Goal: Task Accomplishment & Management: Use online tool/utility

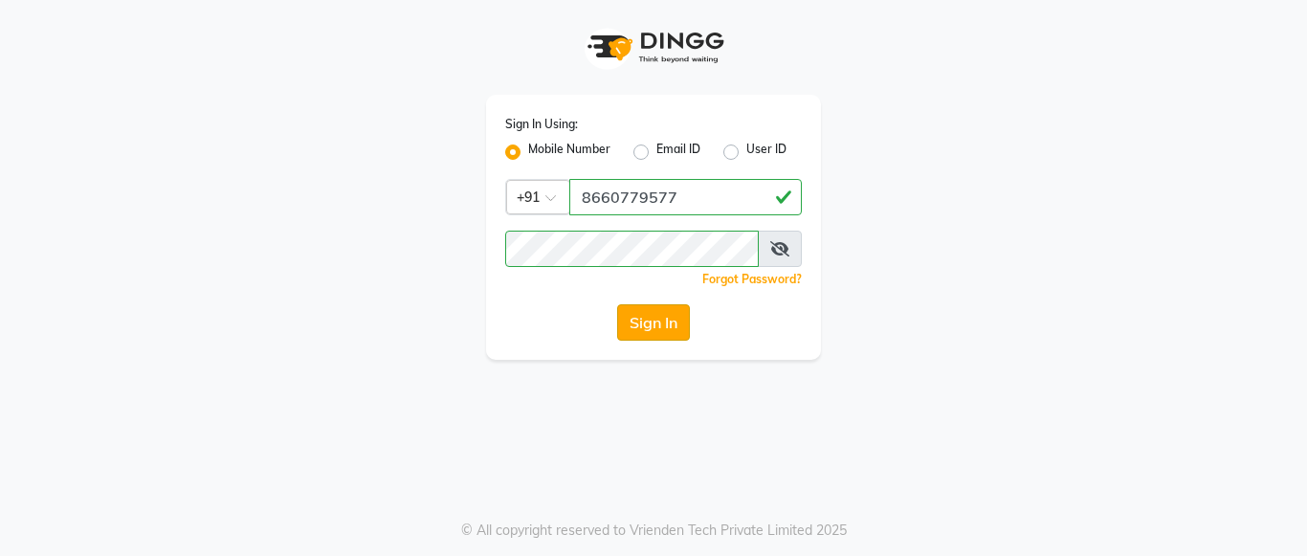
click at [662, 318] on button "Sign In" at bounding box center [653, 322] width 73 height 36
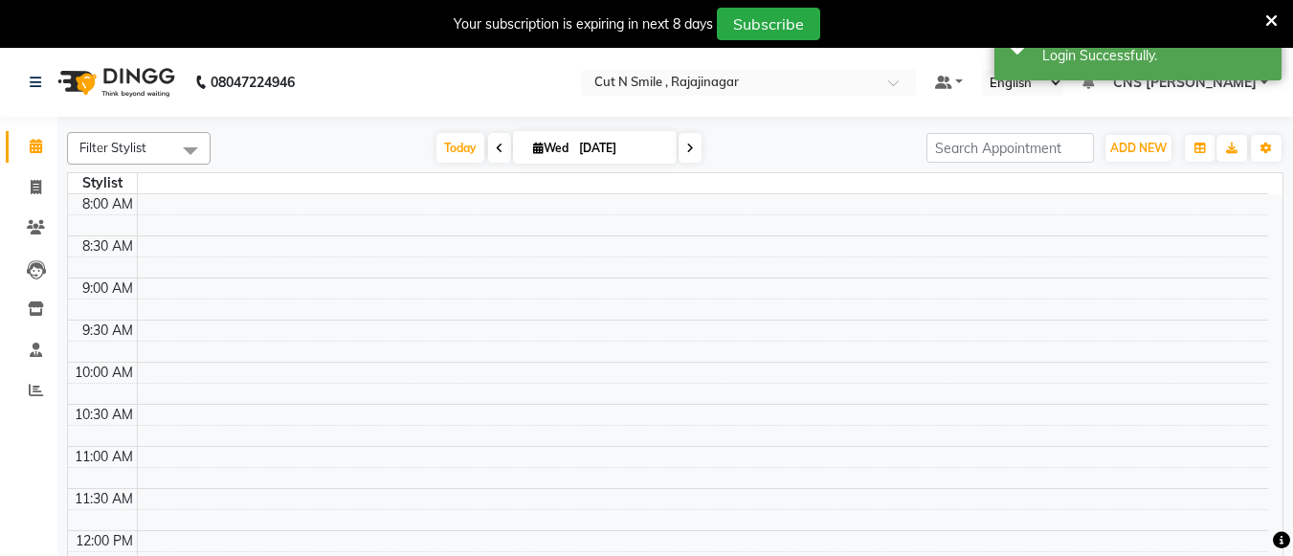
select select "en"
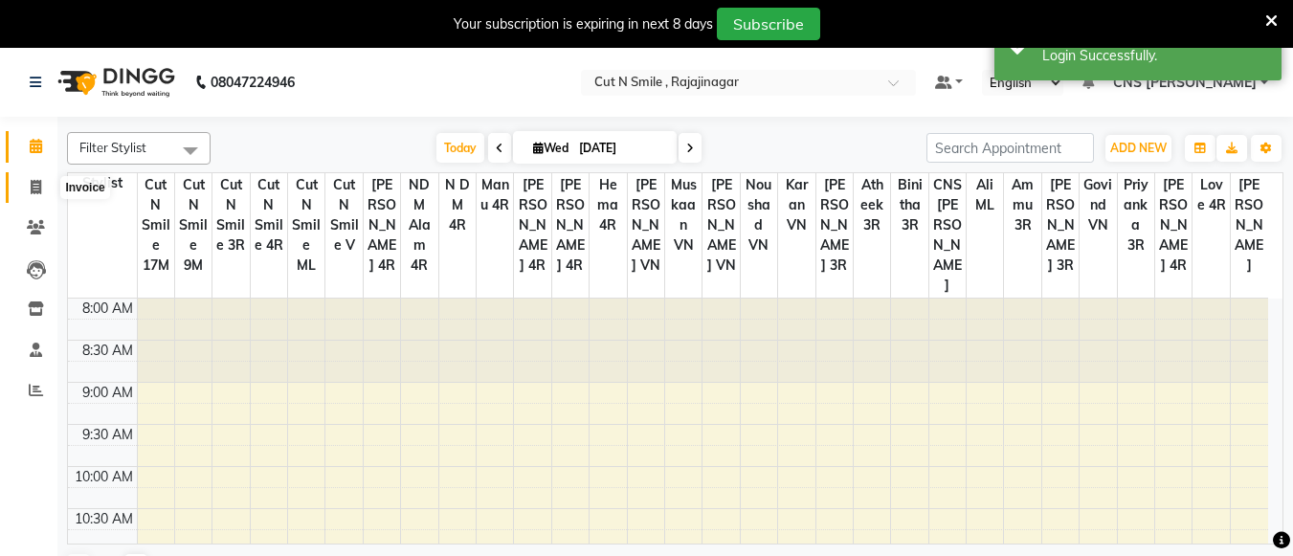
click at [33, 182] on icon at bounding box center [36, 187] width 11 height 14
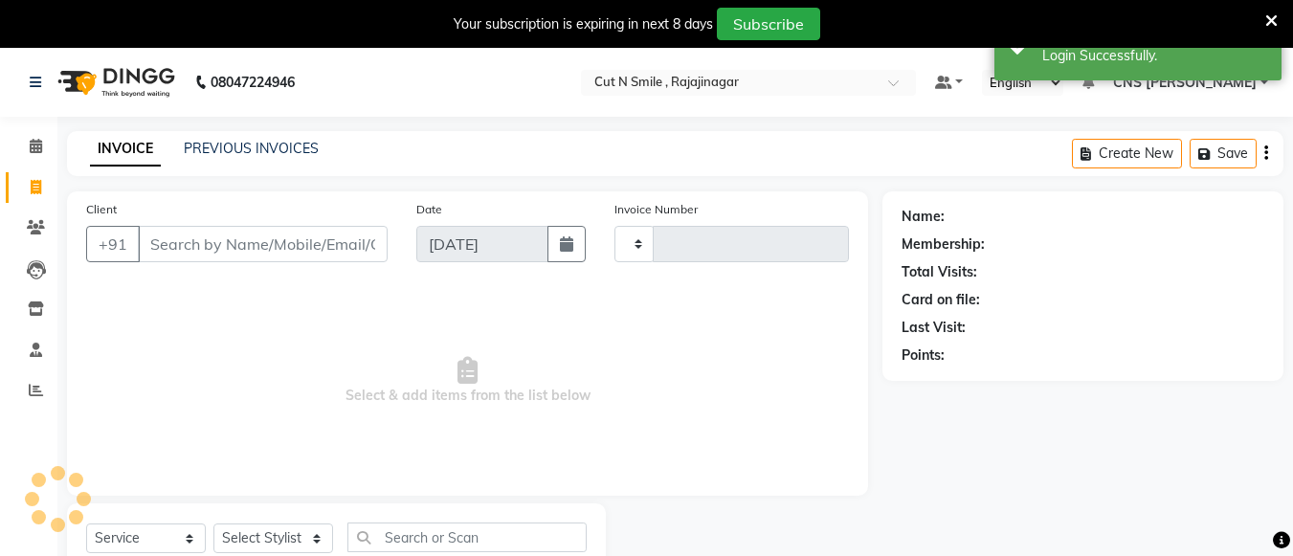
click at [33, 182] on icon at bounding box center [36, 187] width 11 height 14
select select "service"
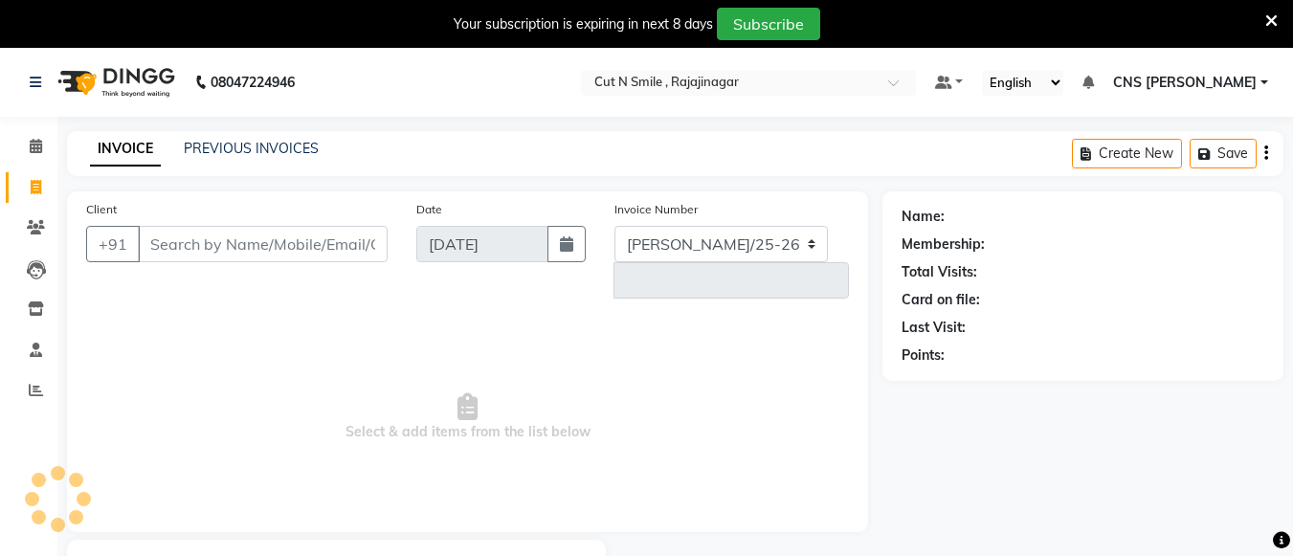
select select "7187"
type input "124"
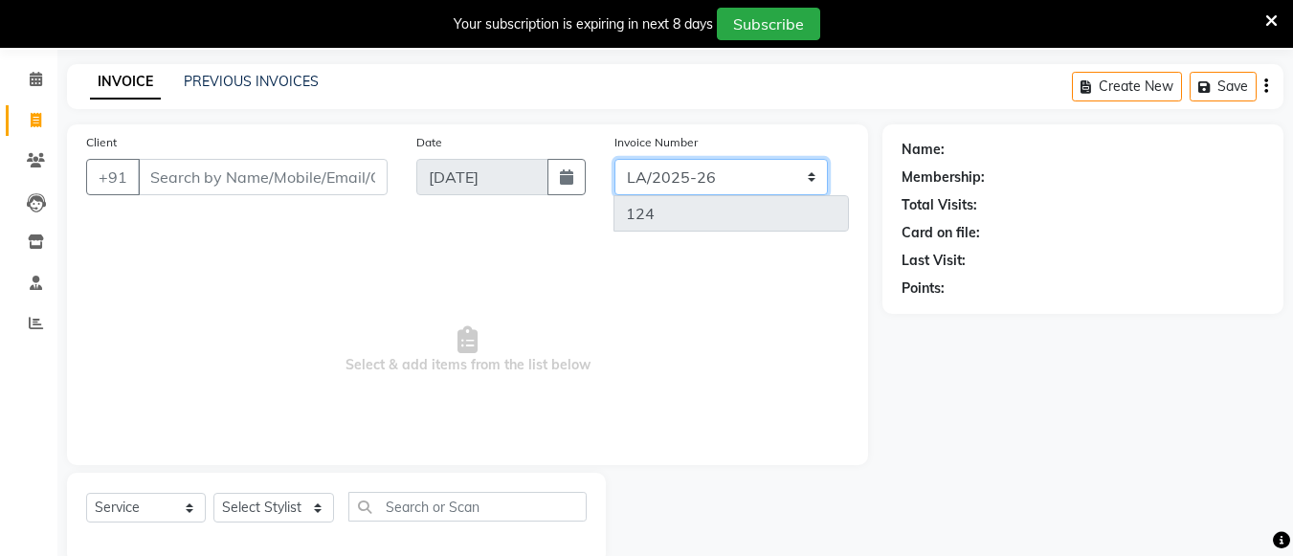
click at [724, 174] on select "[PERSON_NAME]/25-26 LA/2025-26 SH/25 CH/25 SA/25" at bounding box center [720, 177] width 213 height 36
select select "8154"
click at [614, 159] on select "[PERSON_NAME]/25-26 LA/2025-26 SH/25 CH/25 SA/25" at bounding box center [720, 177] width 213 height 36
type input "581"
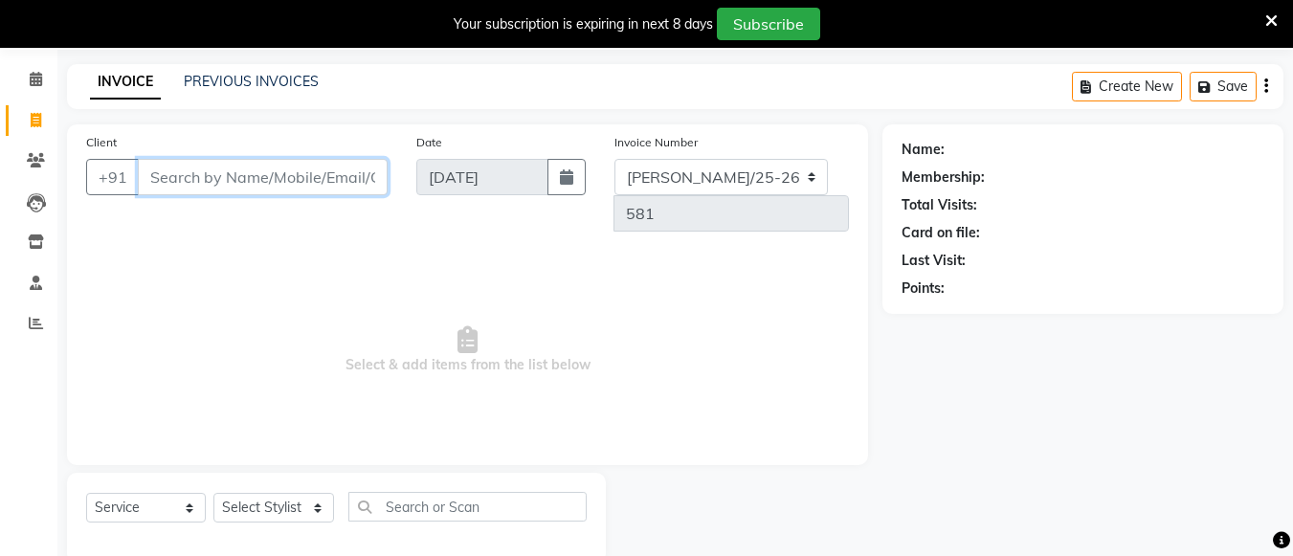
click at [287, 182] on input "Client" at bounding box center [263, 177] width 250 height 36
click at [245, 255] on span "Select & add items from the list below" at bounding box center [467, 350] width 763 height 191
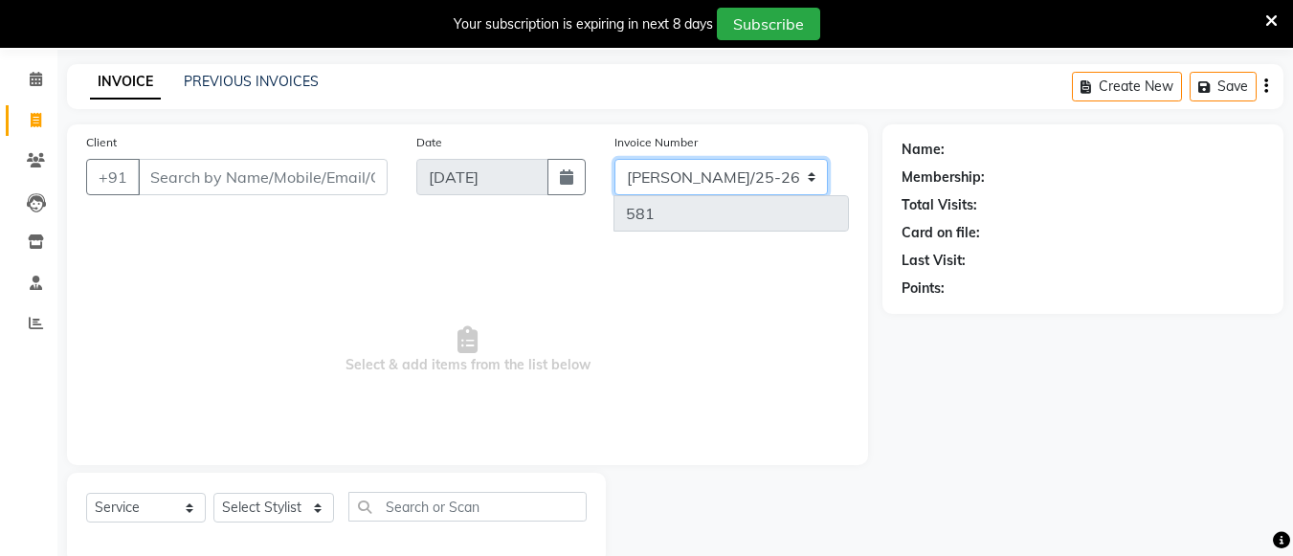
click at [724, 172] on select "[PERSON_NAME]/25-26 LA/2025-26 SH/25 CH/25 SA/25" at bounding box center [720, 177] width 213 height 36
click at [504, 255] on span "Select & add items from the list below" at bounding box center [467, 350] width 763 height 191
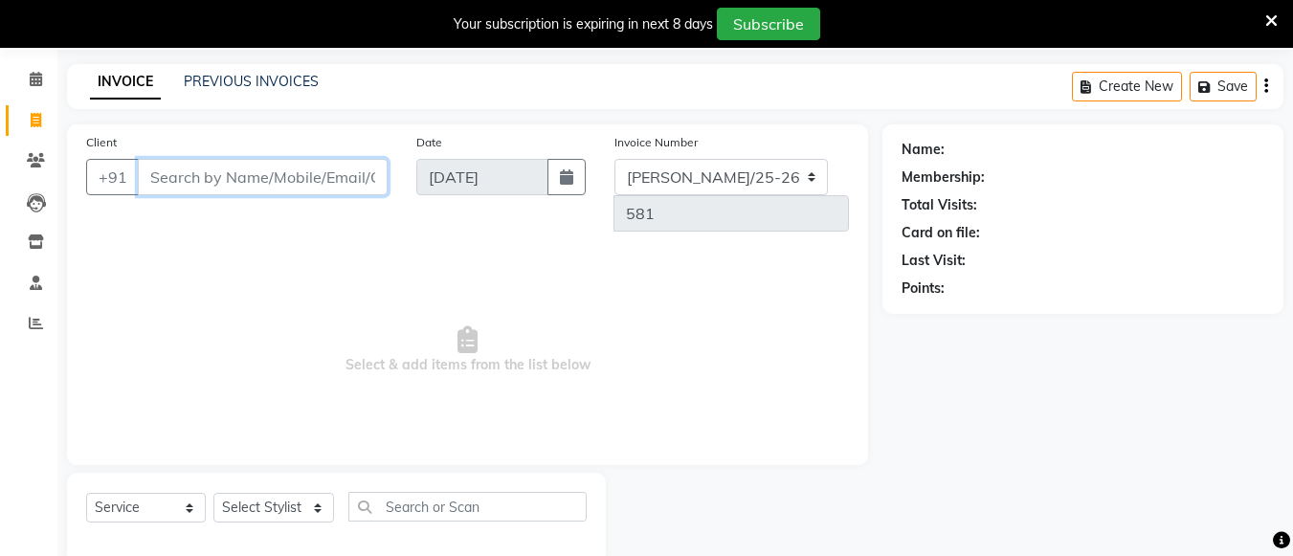
click at [349, 170] on input "Client" at bounding box center [263, 177] width 250 height 36
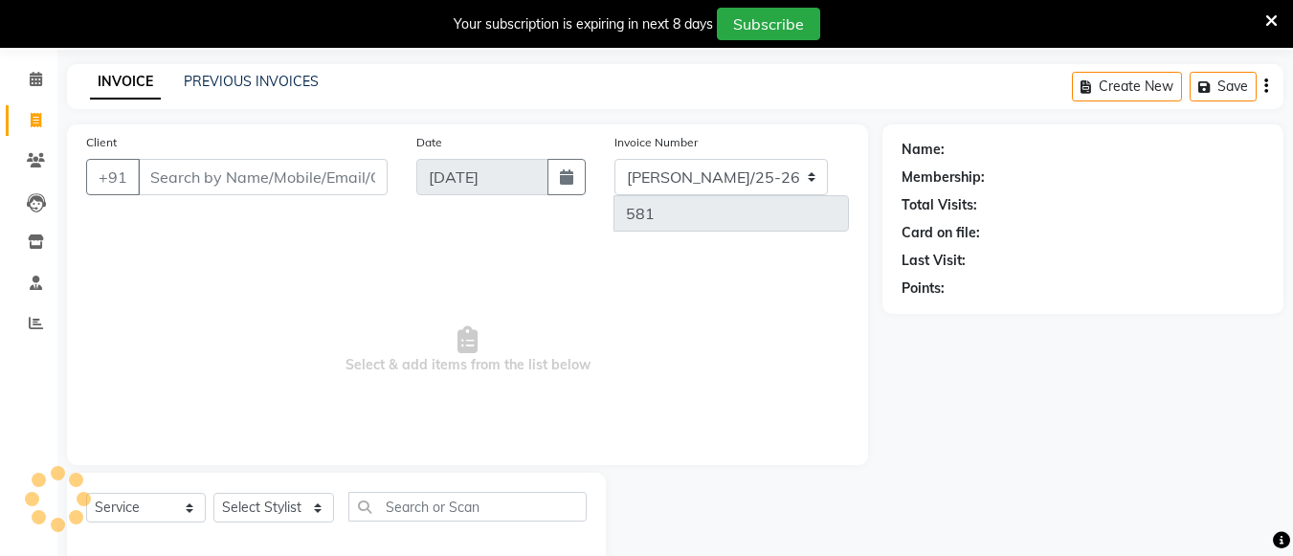
click at [351, 255] on span "Select & add items from the list below" at bounding box center [467, 350] width 763 height 191
click at [567, 172] on icon "button" at bounding box center [566, 176] width 13 height 15
select select "9"
select select "2025"
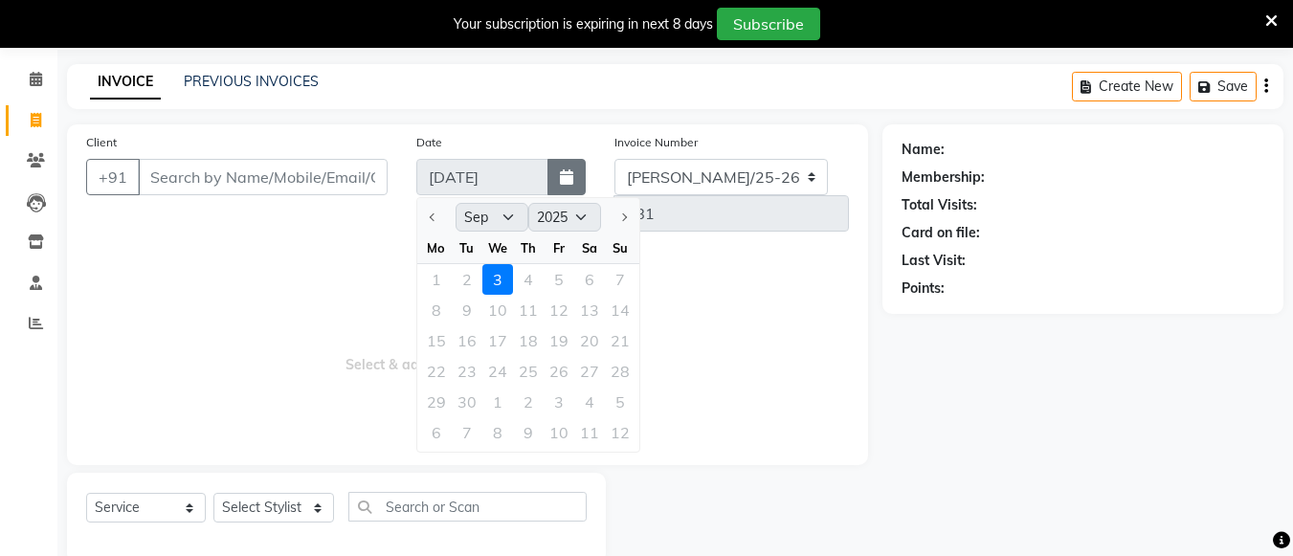
click at [567, 172] on icon "button" at bounding box center [566, 176] width 13 height 15
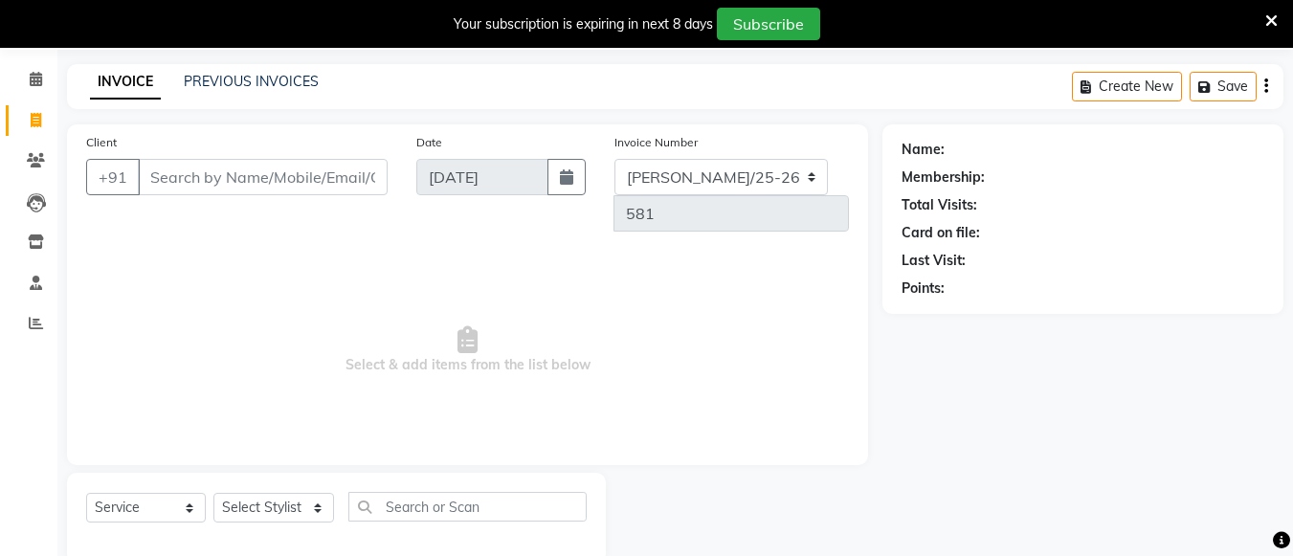
click at [504, 213] on div "Client +91 Date [DATE] Invoice Number [PERSON_NAME]/25-26 LA/2025-26 SH/25 CH/2…" at bounding box center [467, 294] width 801 height 341
click at [110, 168] on button "+91" at bounding box center [113, 177] width 54 height 36
click at [186, 185] on input "Client" at bounding box center [263, 177] width 250 height 36
click at [191, 166] on input "Client" at bounding box center [263, 177] width 250 height 36
click at [191, 178] on input "Client" at bounding box center [263, 177] width 250 height 36
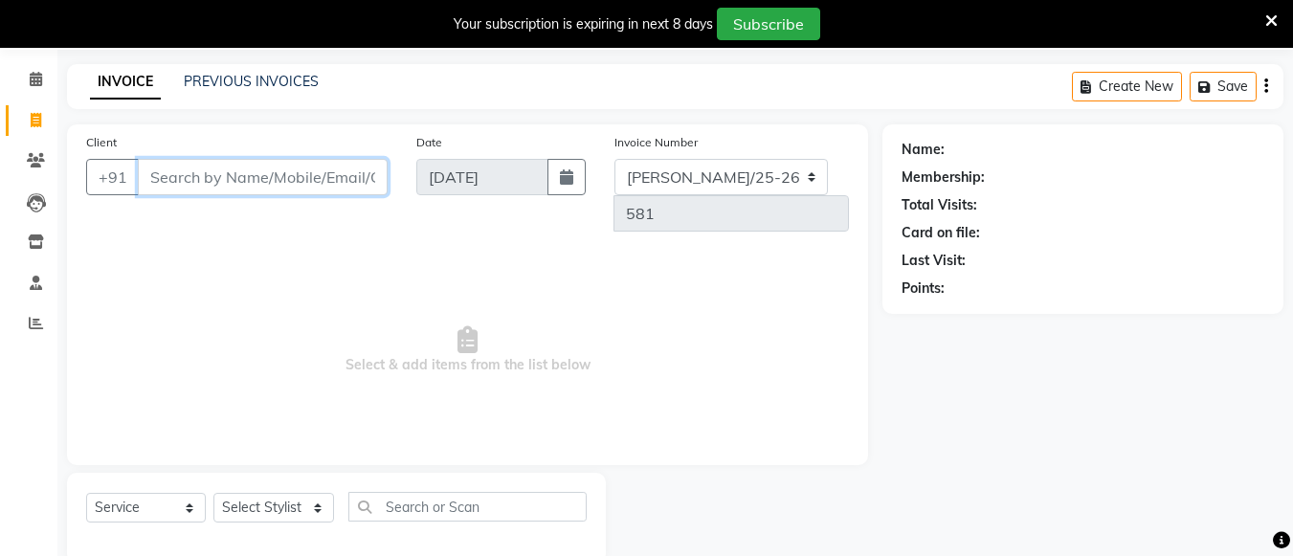
click at [213, 181] on input "Client" at bounding box center [263, 177] width 250 height 36
click at [222, 285] on span "Select & add items from the list below" at bounding box center [467, 350] width 763 height 191
click at [133, 260] on span "Select & add items from the list below" at bounding box center [467, 350] width 763 height 191
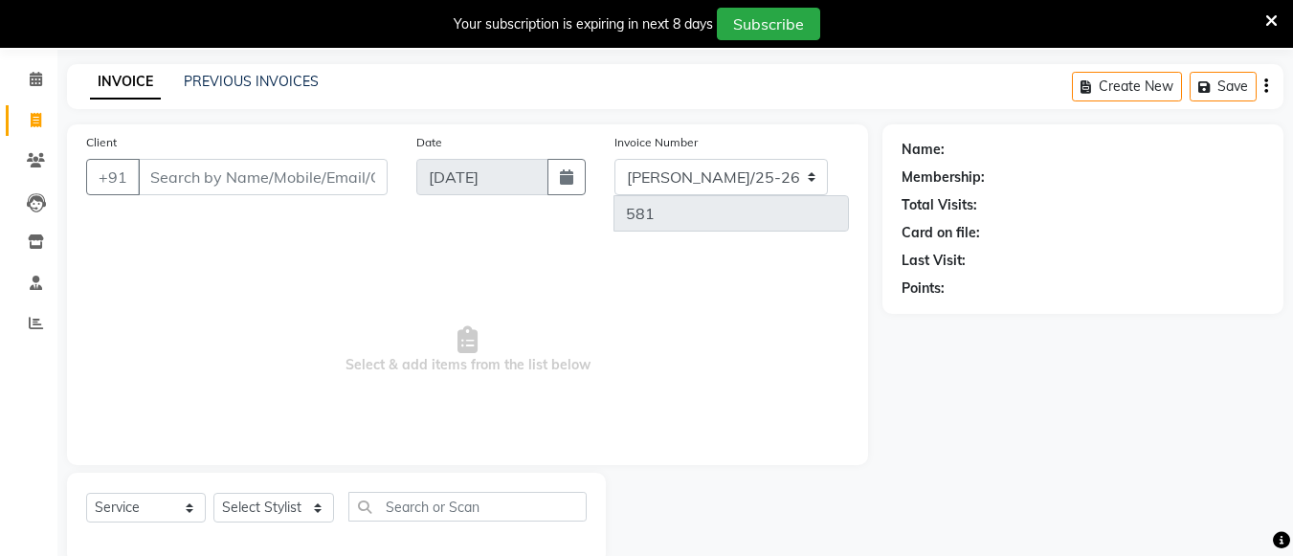
click at [270, 206] on div "Client +91" at bounding box center [237, 189] width 330 height 115
click at [230, 268] on span "Select & add items from the list below" at bounding box center [467, 350] width 763 height 191
click at [255, 292] on span "Select & add items from the list below" at bounding box center [467, 350] width 763 height 191
click at [673, 411] on div "Client +91 Date [DATE] Invoice Number [PERSON_NAME]/25-26 LA/2025-26 SH/25 CH/2…" at bounding box center [467, 294] width 801 height 341
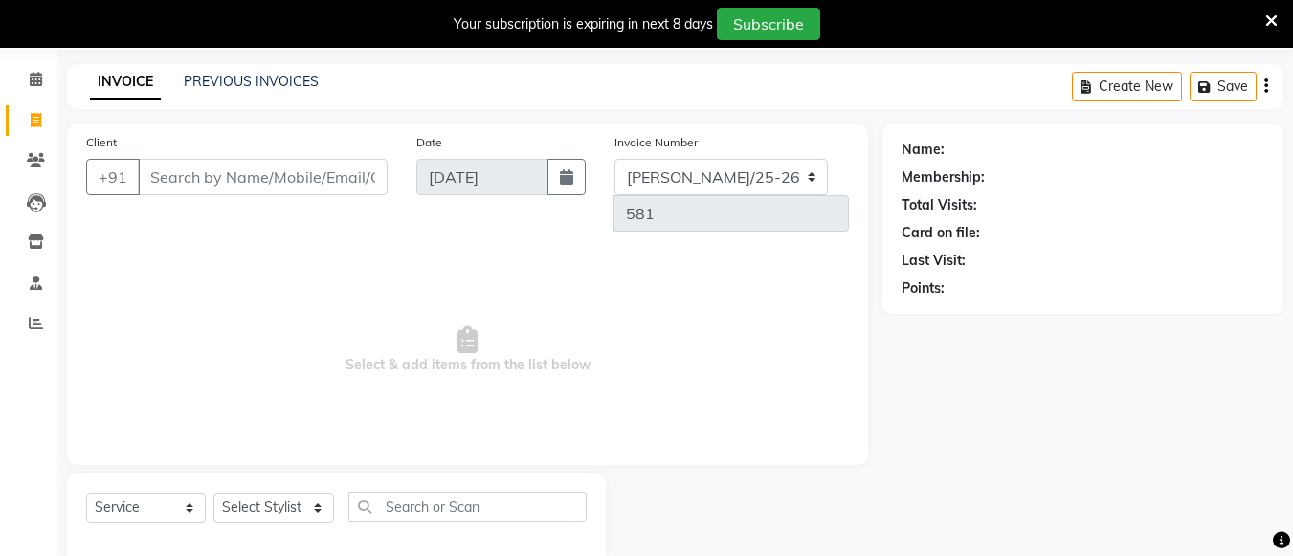
click at [623, 396] on span "Select & add items from the list below" at bounding box center [467, 350] width 763 height 191
click at [181, 180] on input "Client" at bounding box center [263, 177] width 250 height 36
